Goal: Transaction & Acquisition: Obtain resource

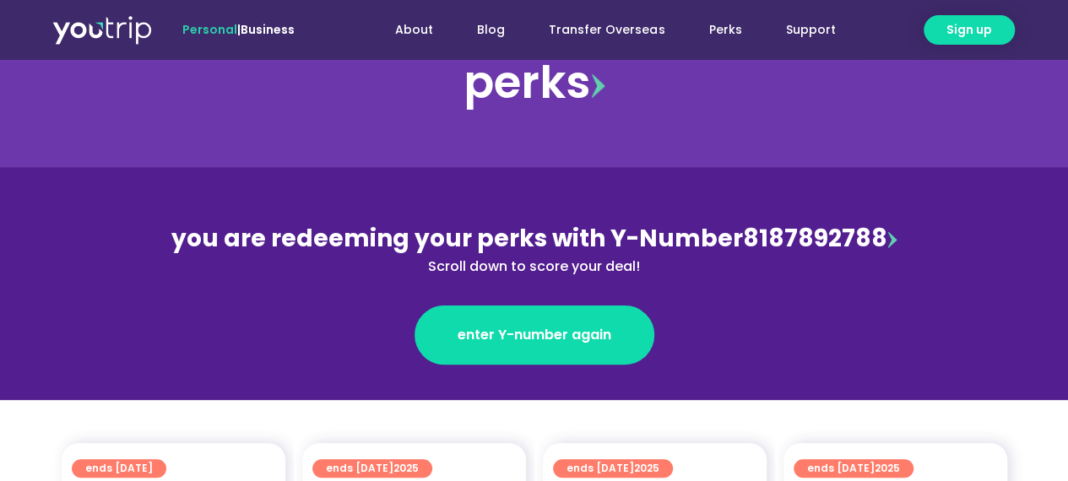
scroll to position [422, 0]
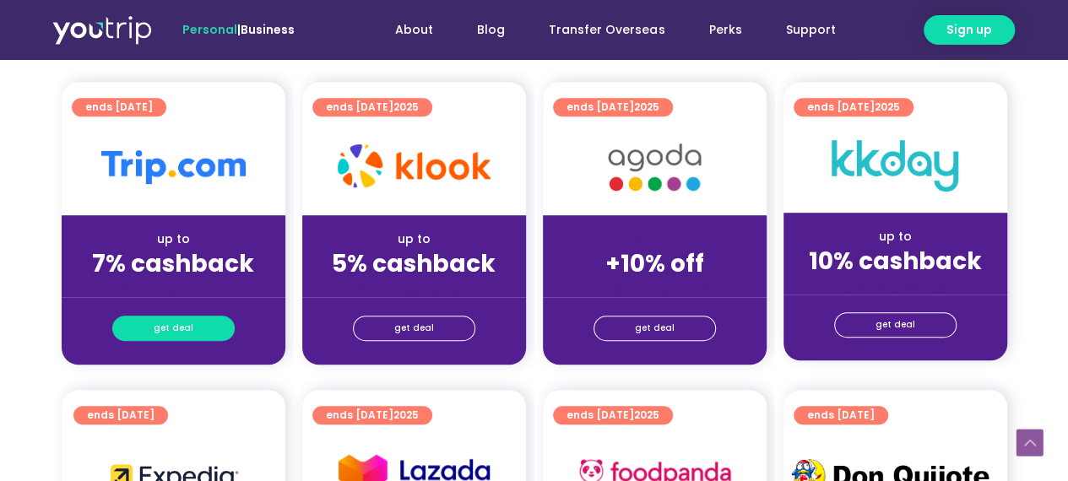
click at [191, 330] on link "get deal" at bounding box center [173, 328] width 122 height 25
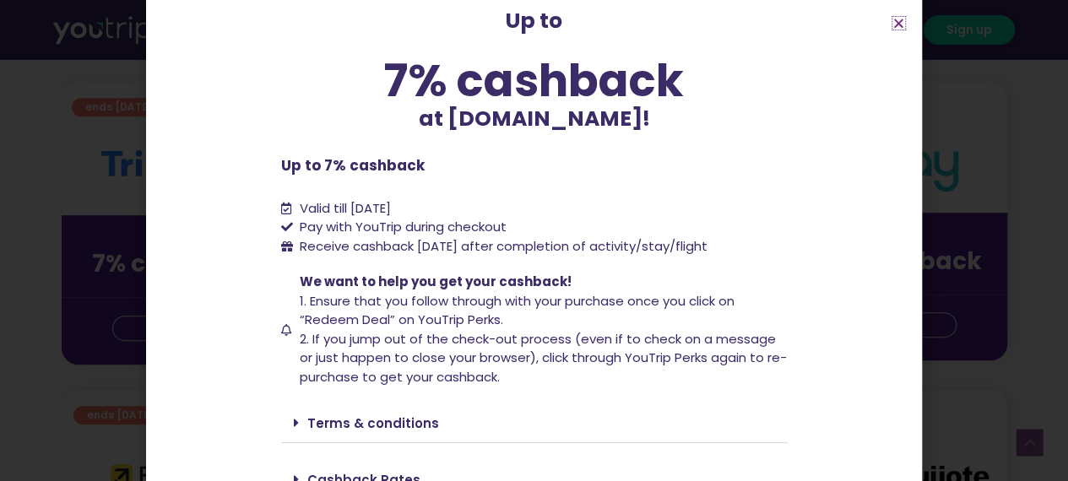
scroll to position [162, 0]
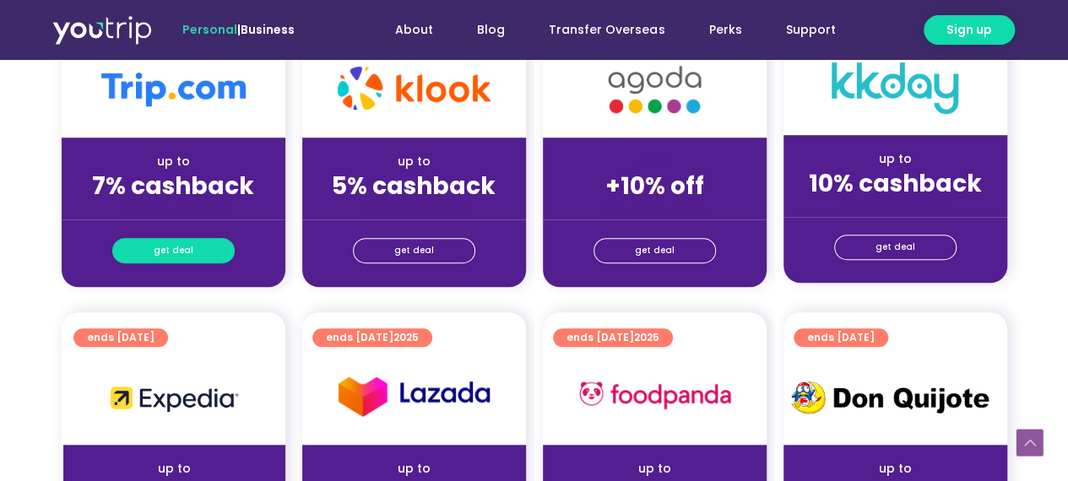
click at [171, 247] on span "get deal" at bounding box center [174, 251] width 40 height 24
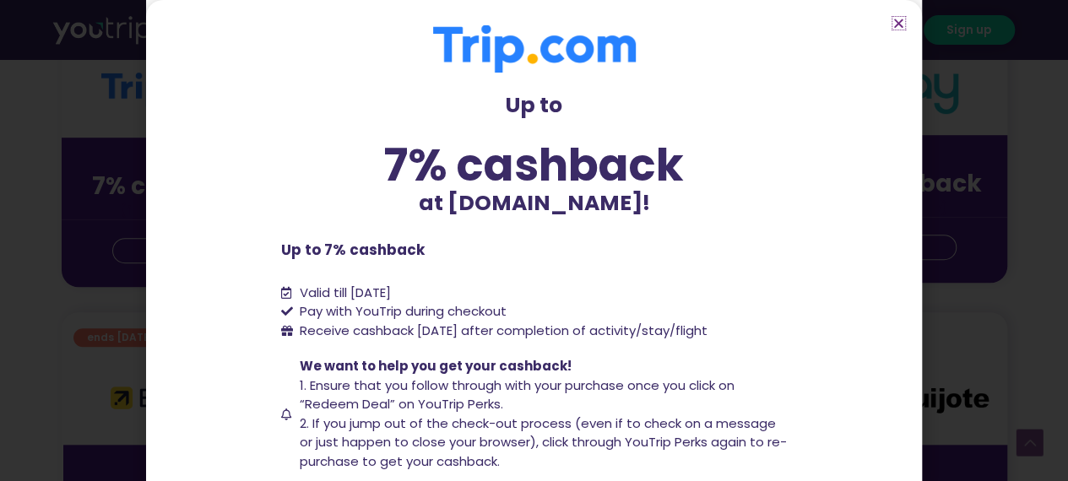
scroll to position [162, 0]
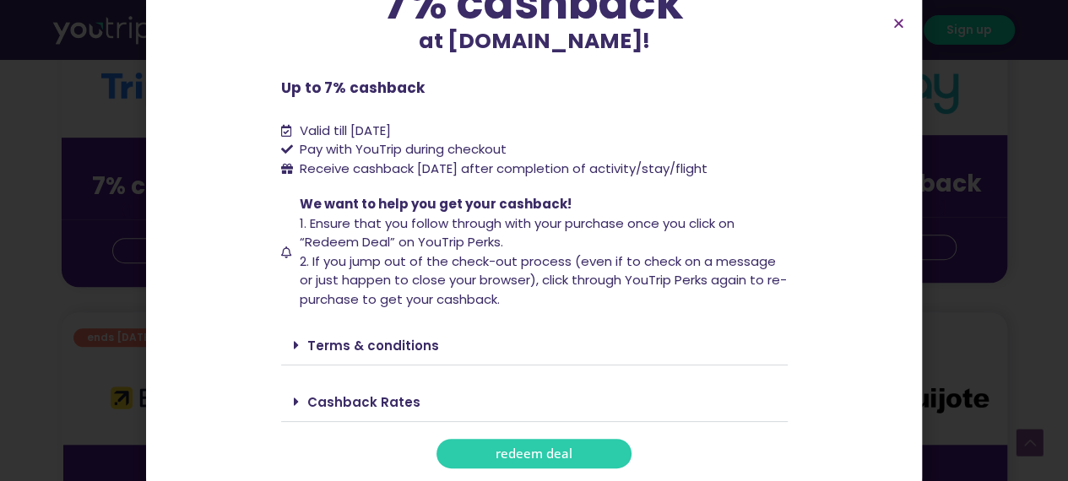
click at [480, 450] on link "redeem deal" at bounding box center [534, 454] width 195 height 30
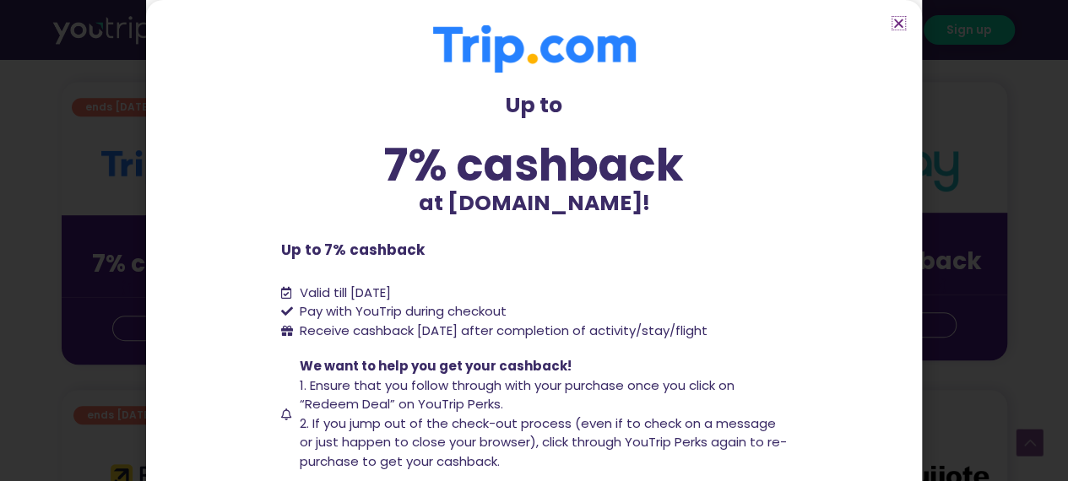
scroll to position [422, 0]
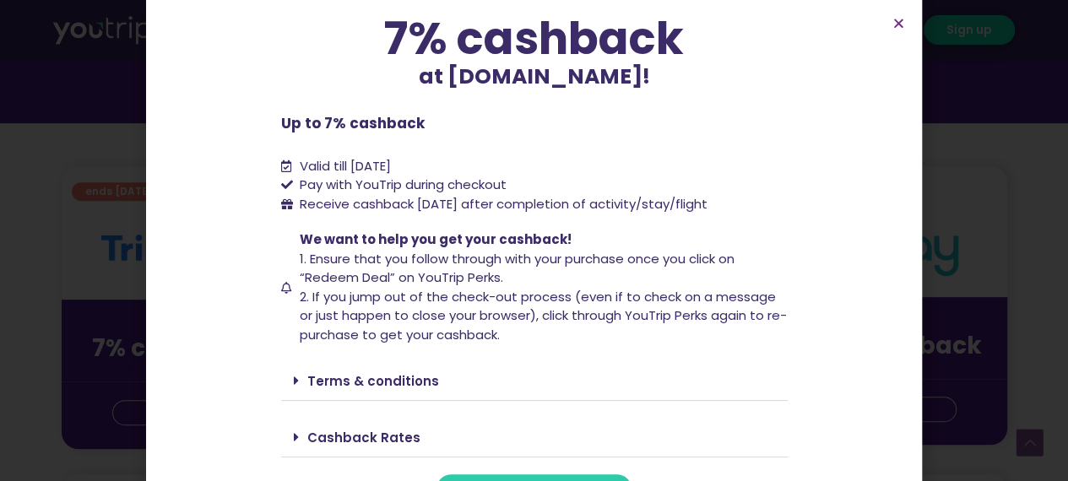
scroll to position [162, 0]
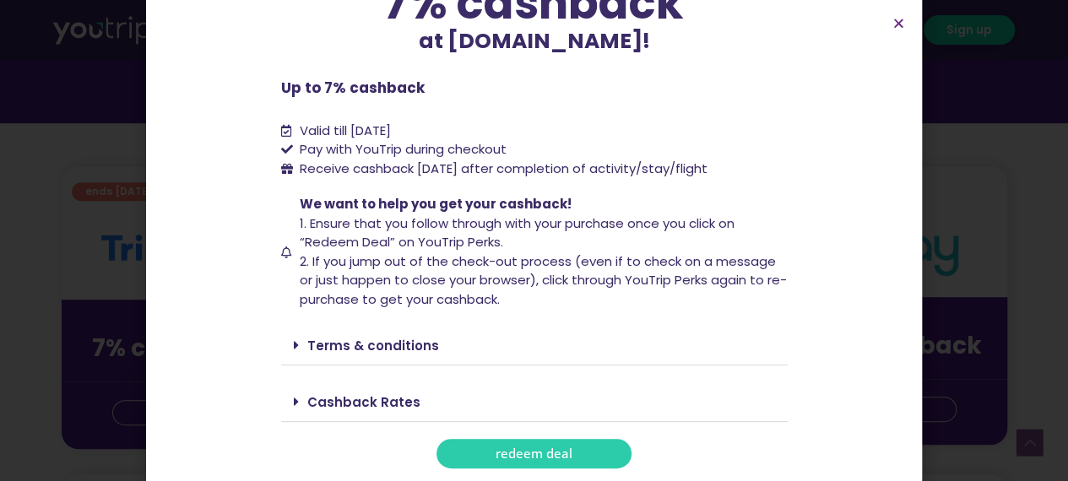
click at [517, 451] on span "redeem deal" at bounding box center [534, 454] width 77 height 13
click at [548, 448] on span "redeem deal" at bounding box center [534, 454] width 77 height 13
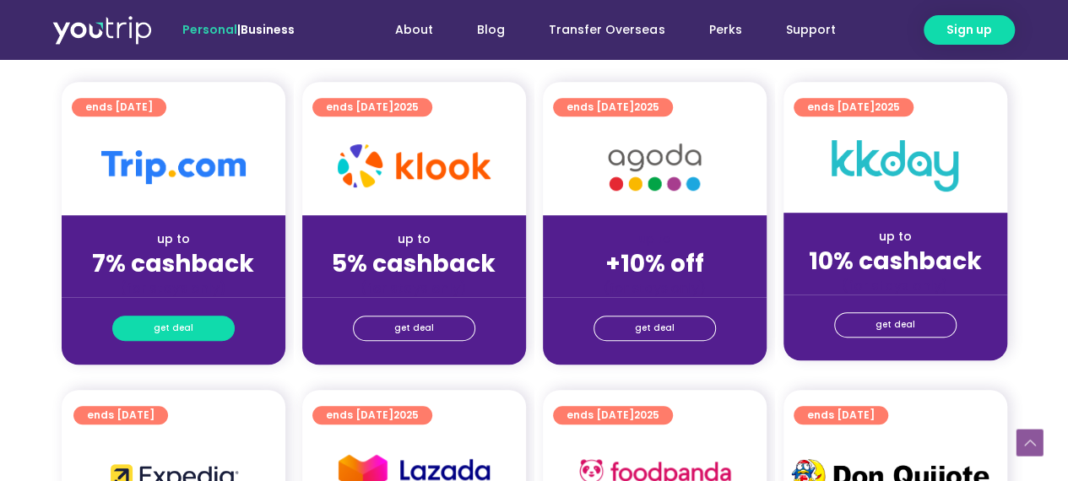
click at [171, 329] on span "get deal" at bounding box center [174, 329] width 40 height 24
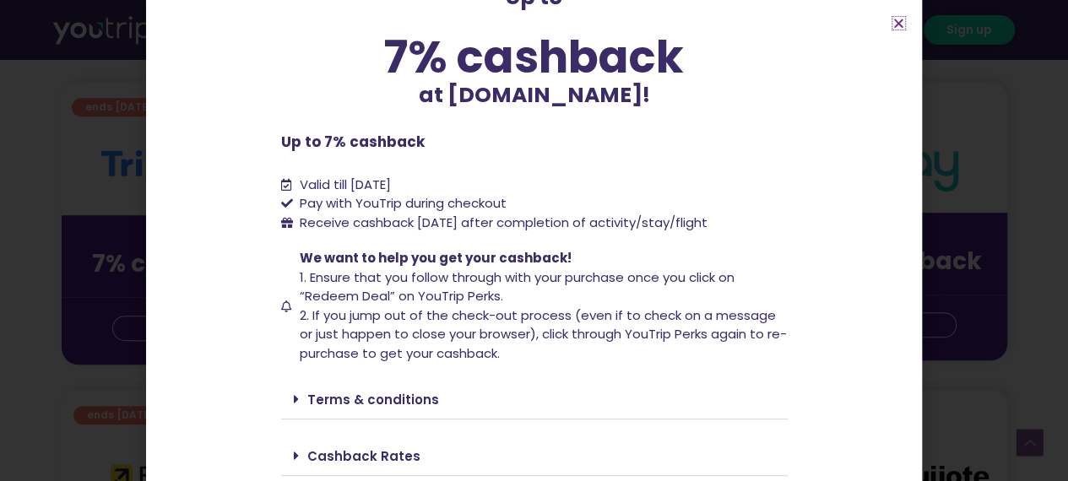
scroll to position [162, 0]
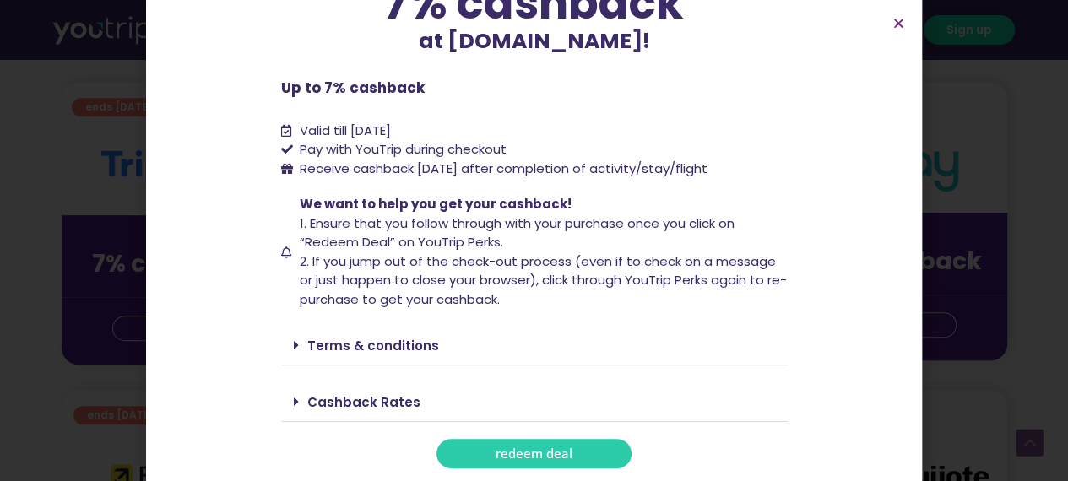
click at [500, 455] on span "redeem deal" at bounding box center [534, 454] width 77 height 13
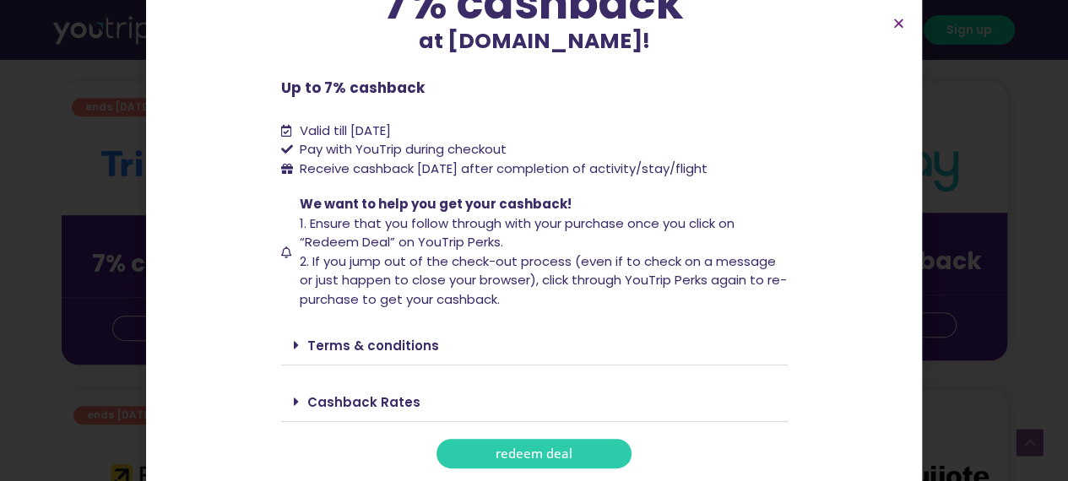
scroll to position [591, 0]
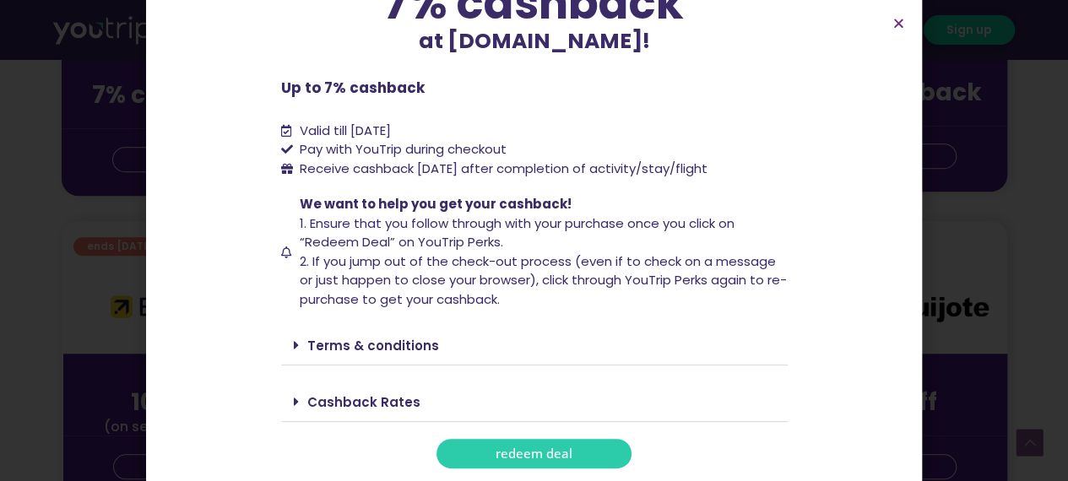
click at [552, 448] on span "redeem deal" at bounding box center [534, 454] width 77 height 13
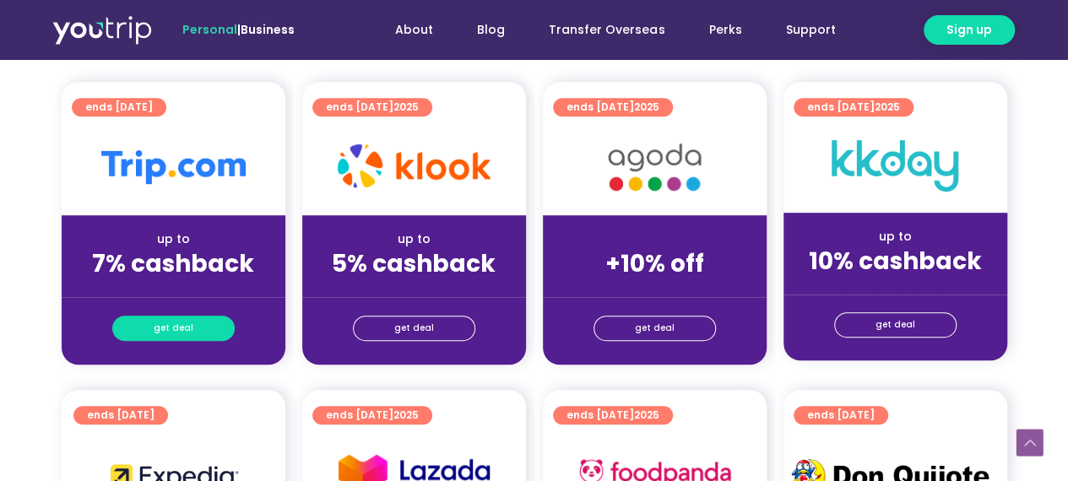
click at [202, 328] on link "get deal" at bounding box center [173, 328] width 122 height 25
